Goal: Task Accomplishment & Management: Use online tool/utility

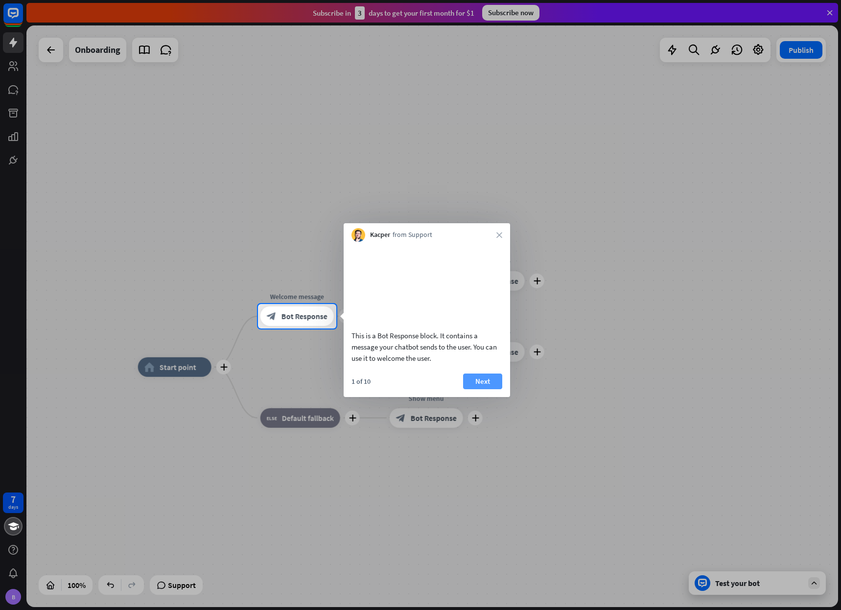
click at [471, 388] on button "Next" at bounding box center [482, 382] width 39 height 16
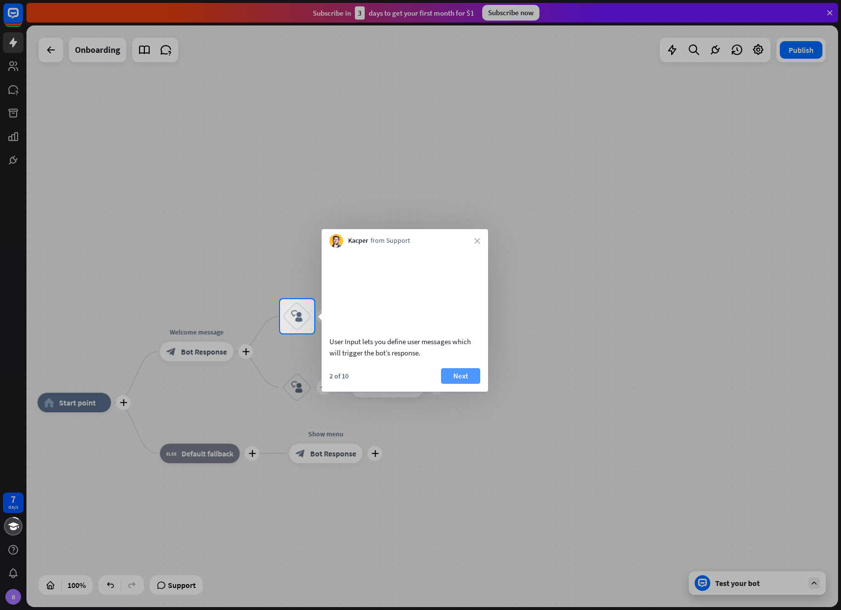
click at [450, 384] on button "Next" at bounding box center [460, 376] width 39 height 16
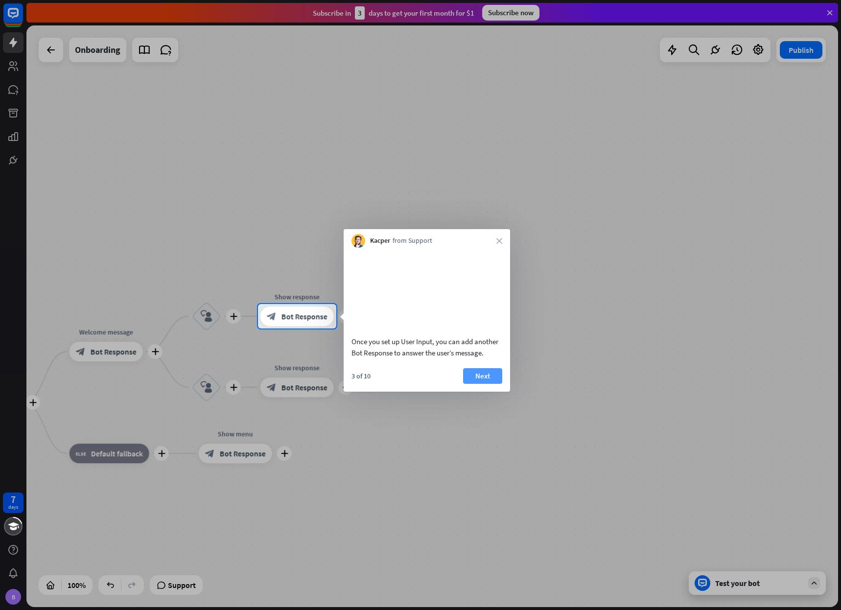
click at [487, 384] on button "Next" at bounding box center [482, 376] width 39 height 16
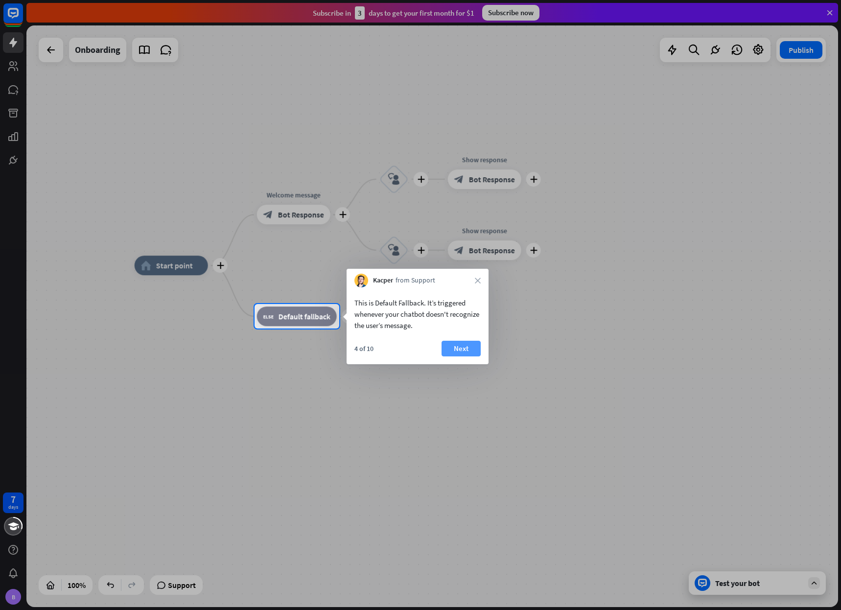
click at [470, 346] on button "Next" at bounding box center [461, 349] width 39 height 16
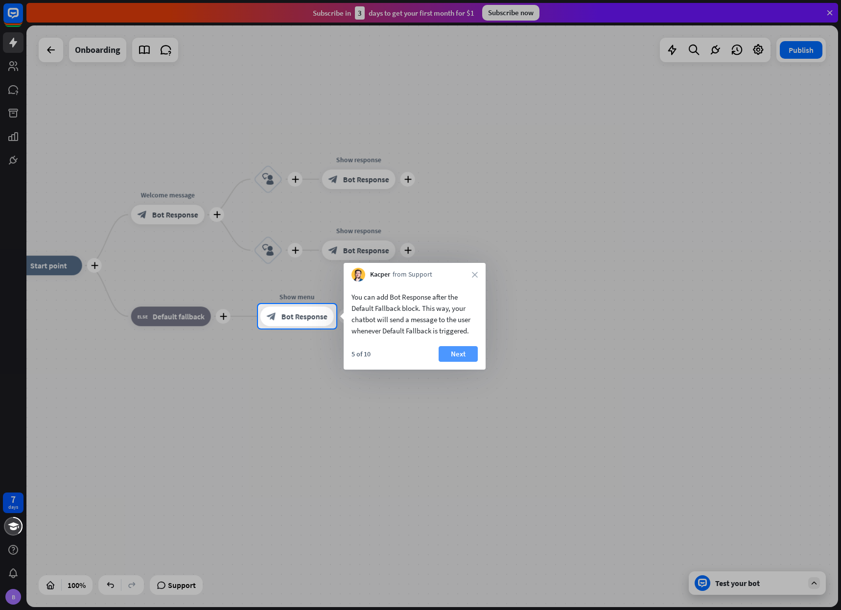
click at [455, 351] on button "Next" at bounding box center [458, 354] width 39 height 16
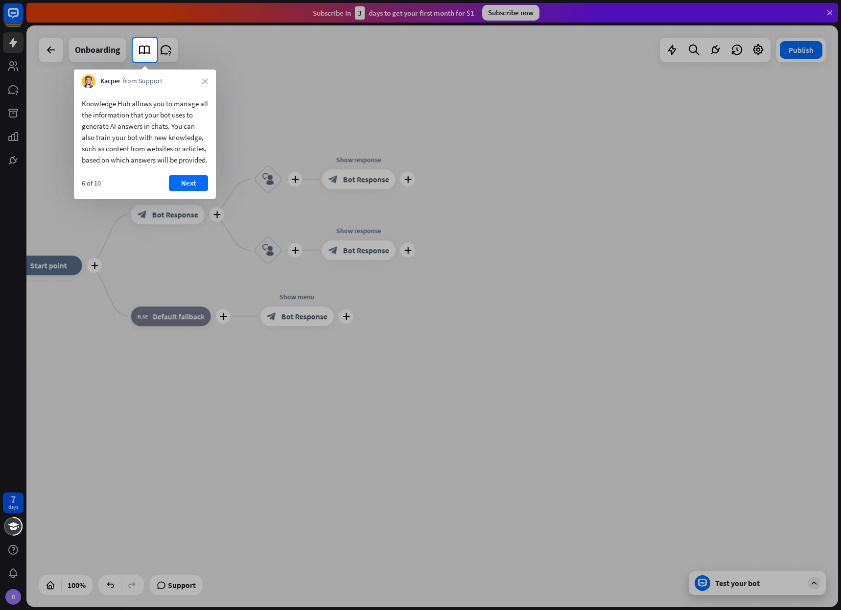
click at [182, 191] on button "Next" at bounding box center [188, 183] width 39 height 16
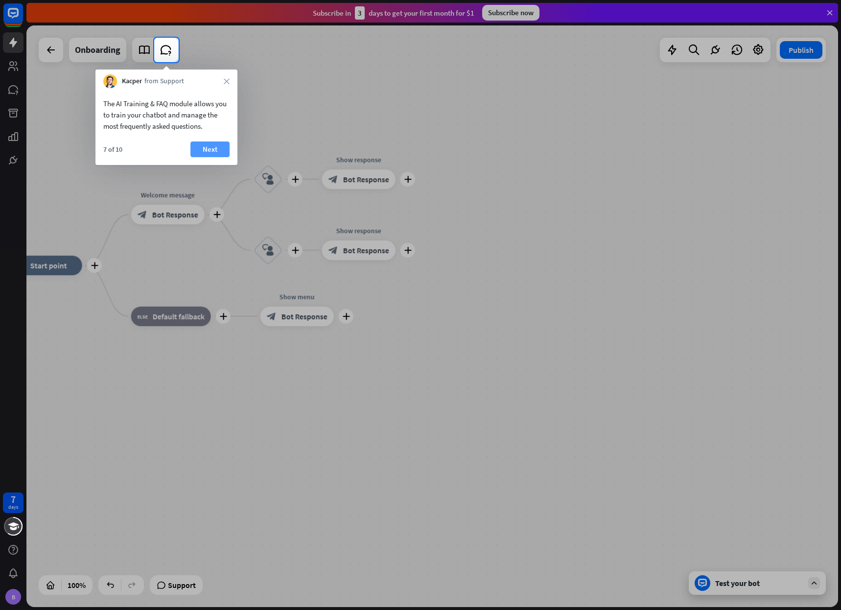
click at [203, 144] on button "Next" at bounding box center [209, 149] width 39 height 16
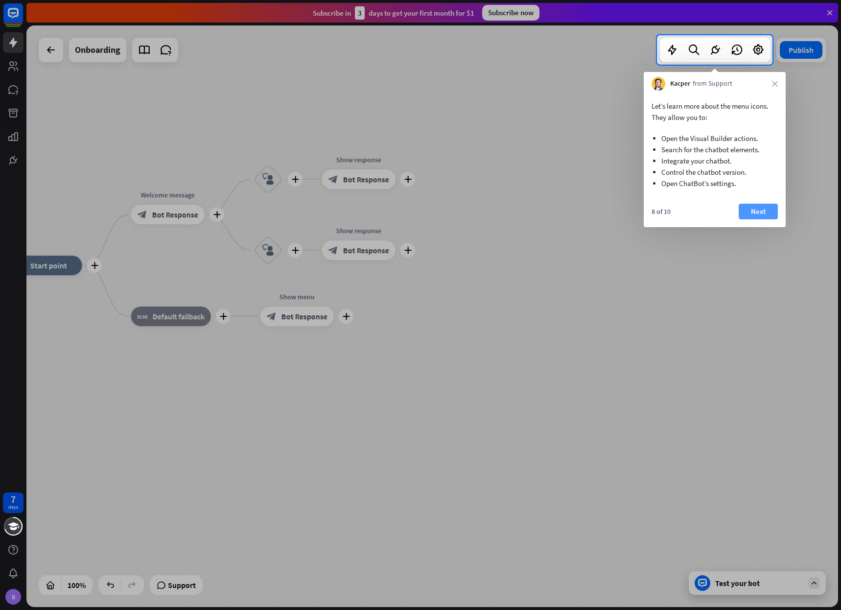
click at [763, 213] on button "Next" at bounding box center [758, 212] width 39 height 16
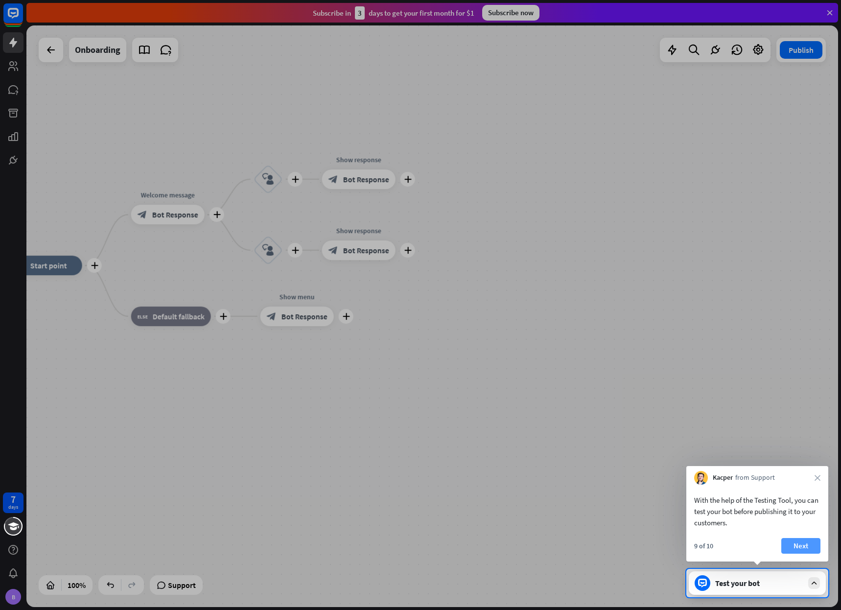
click at [801, 545] on button "Next" at bounding box center [800, 546] width 39 height 16
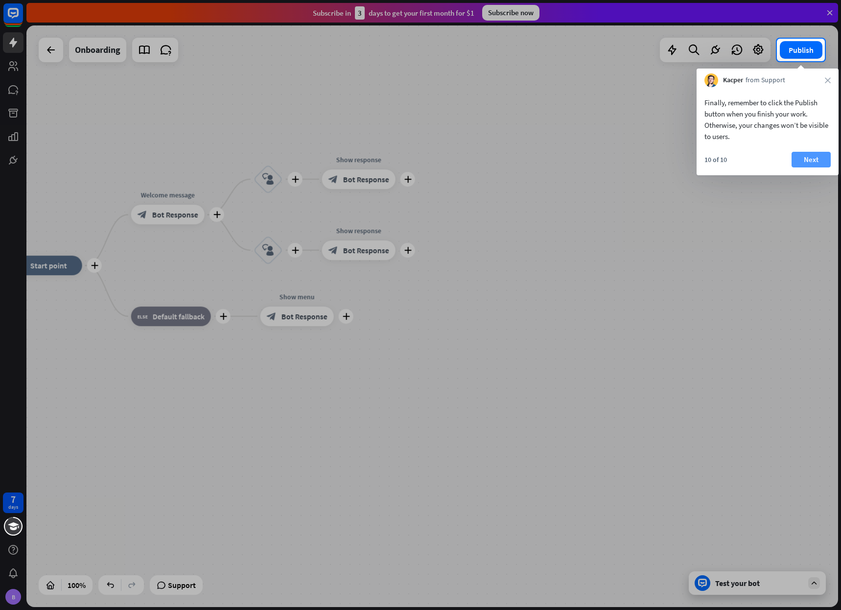
click at [810, 158] on button "Next" at bounding box center [811, 160] width 39 height 16
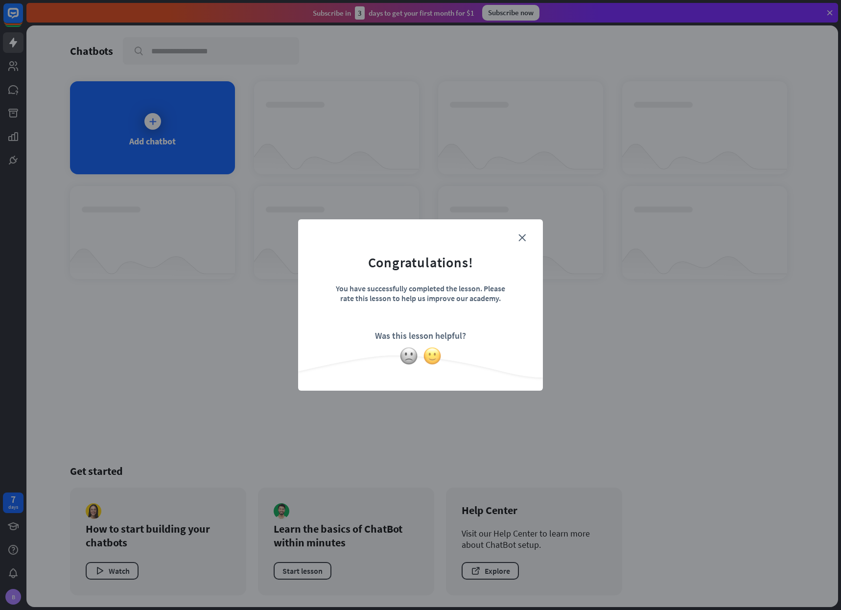
click at [436, 358] on img at bounding box center [432, 356] width 19 height 19
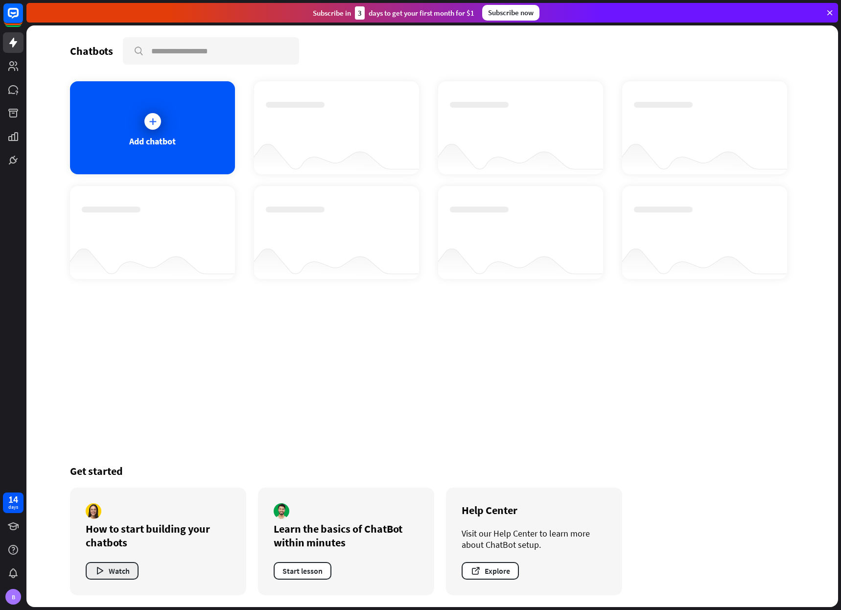
click at [120, 567] on button "Watch" at bounding box center [112, 571] width 53 height 18
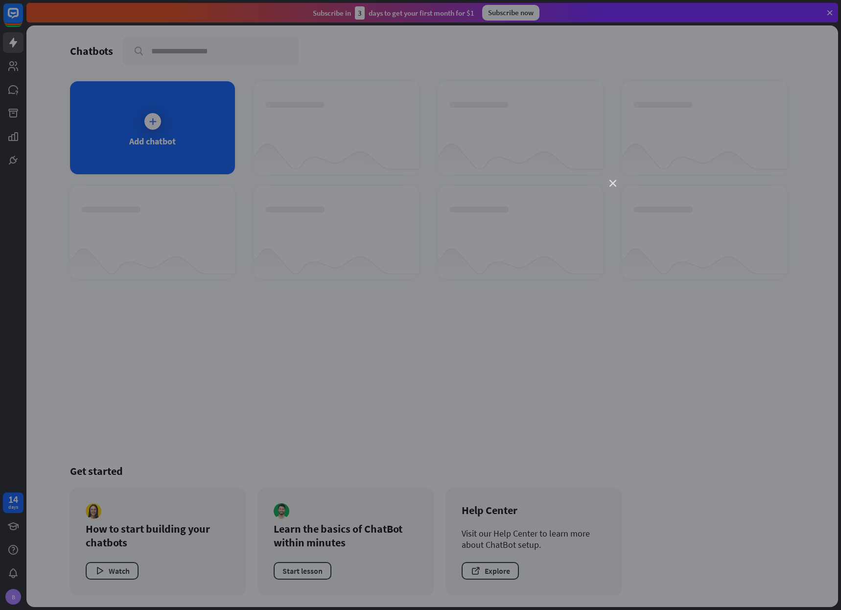
click at [613, 181] on icon "close" at bounding box center [612, 183] width 7 height 7
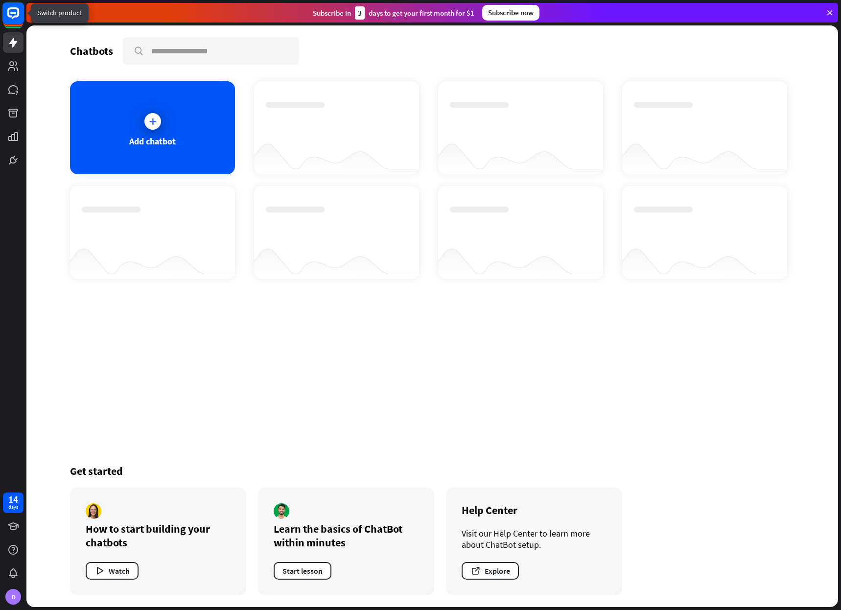
click at [13, 21] on rect at bounding box center [13, 13] width 22 height 22
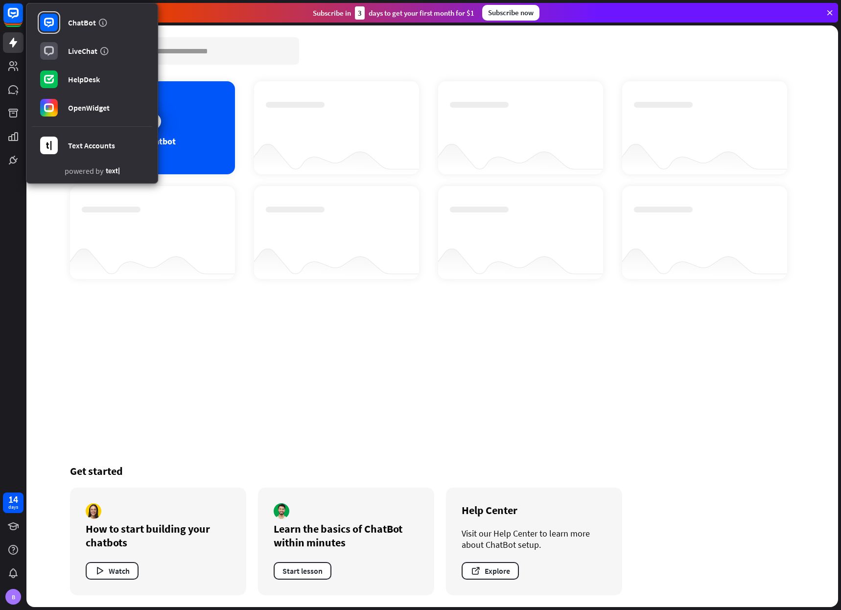
click at [101, 171] on link "powered by" at bounding box center [92, 172] width 55 height 12
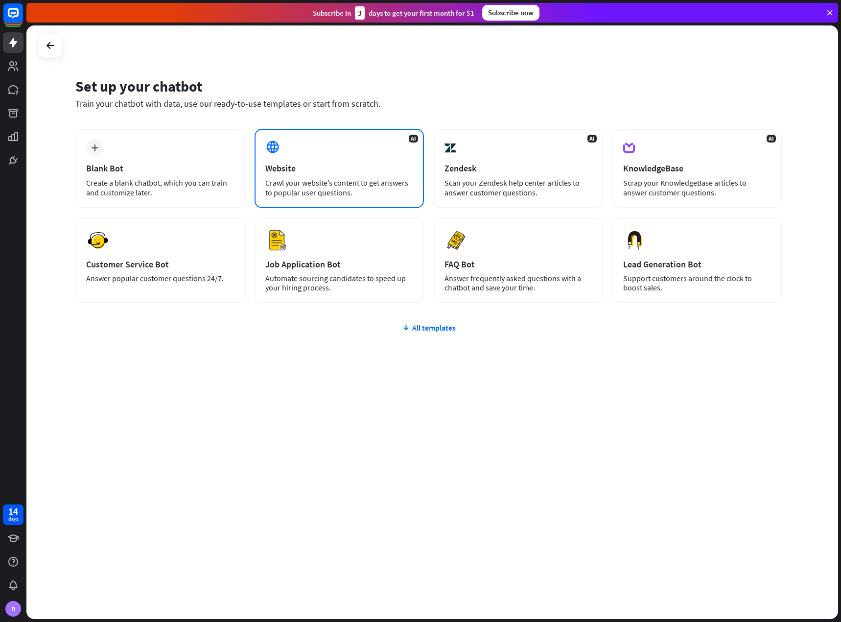
click at [362, 155] on div "AI Website Crawl your website’s content to get answers to popular user question…" at bounding box center [339, 168] width 169 height 79
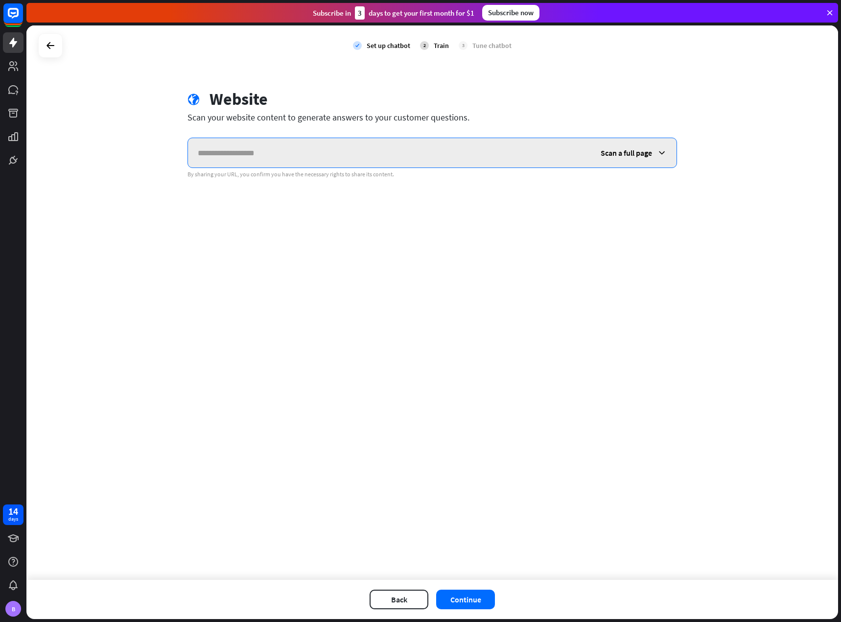
paste input "**********"
type input "**********"
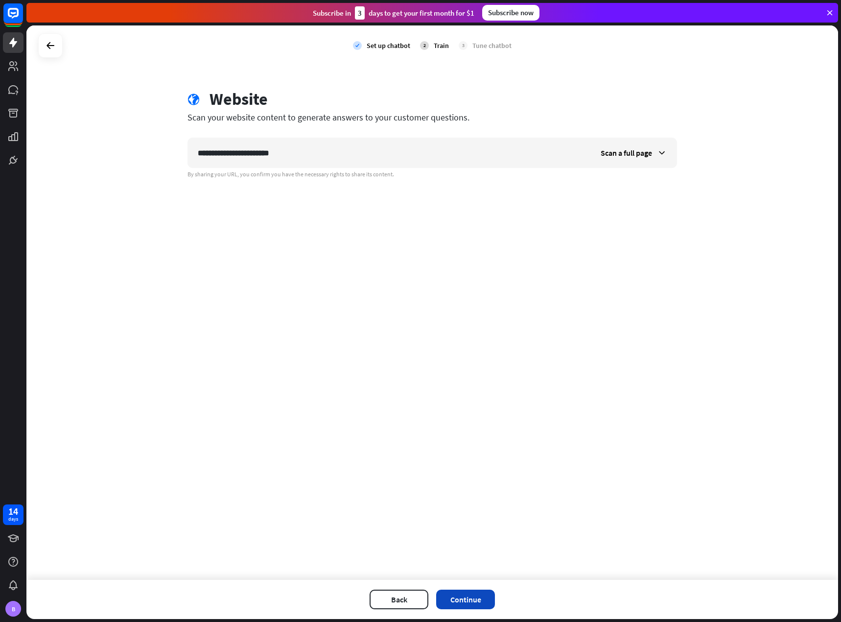
click at [477, 595] on button "Continue" at bounding box center [465, 599] width 59 height 20
